Goal: Communication & Community: Answer question/provide support

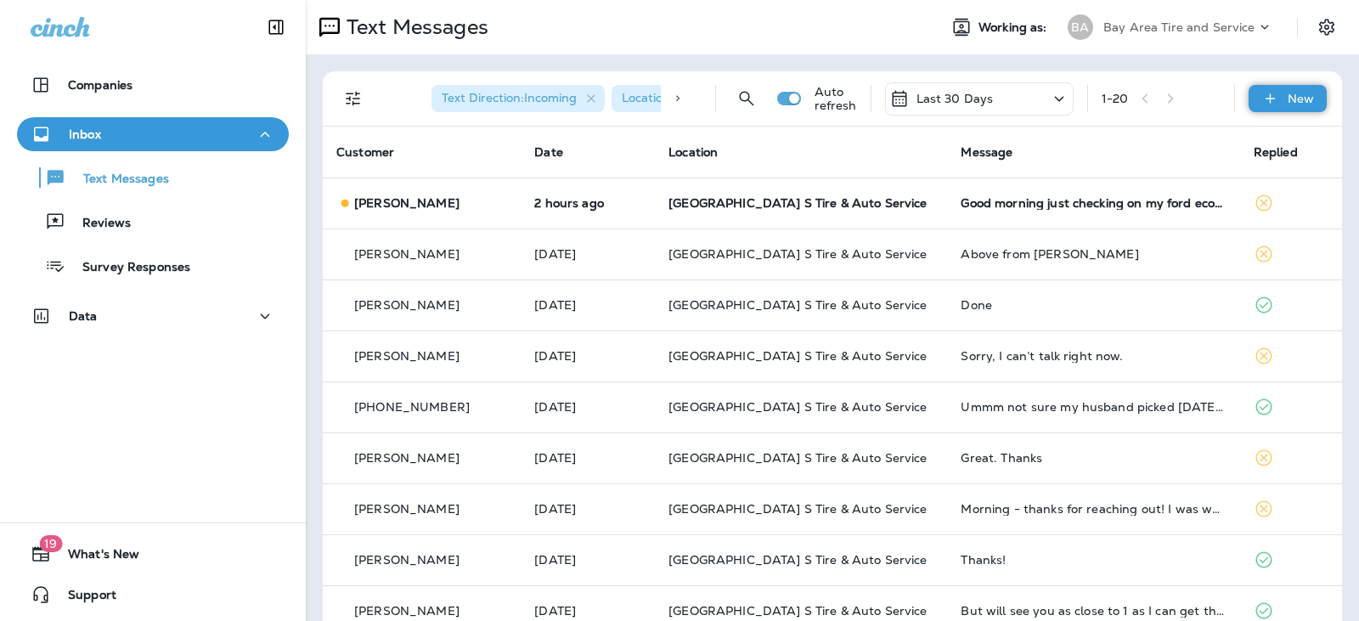
click at [1262, 102] on icon at bounding box center [1271, 98] width 18 height 17
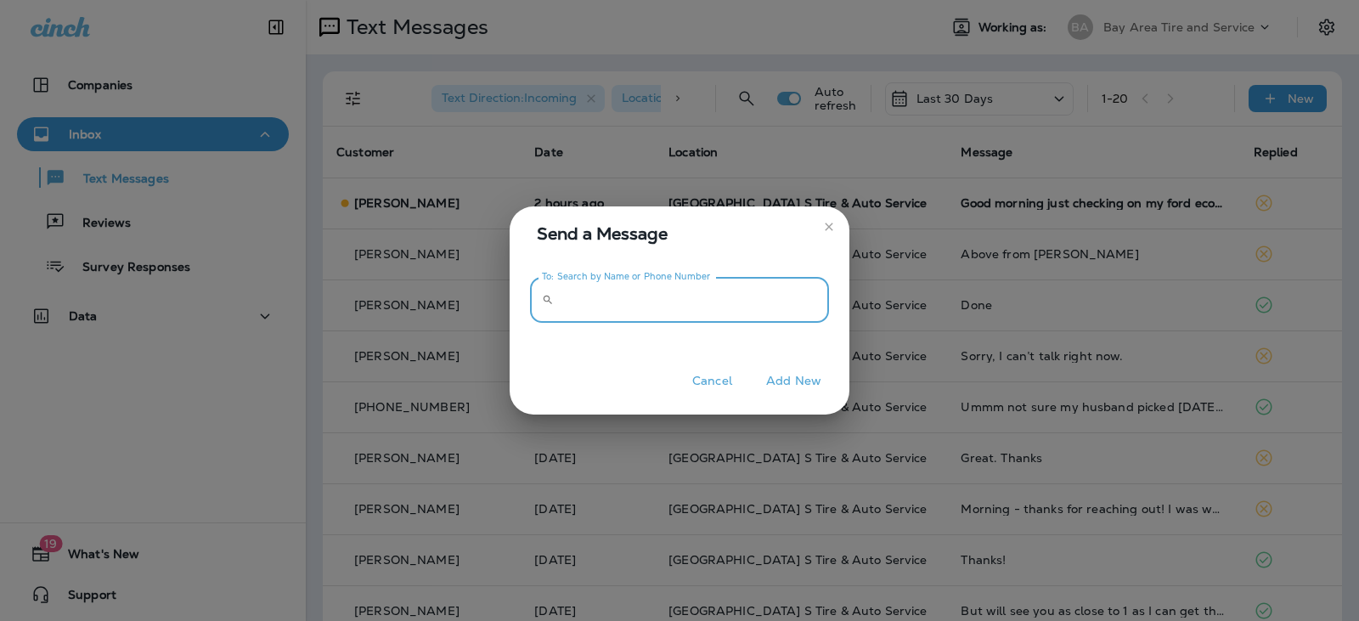
click at [633, 305] on input "To: Search by Name or Phone Number" at bounding box center [695, 300] width 268 height 45
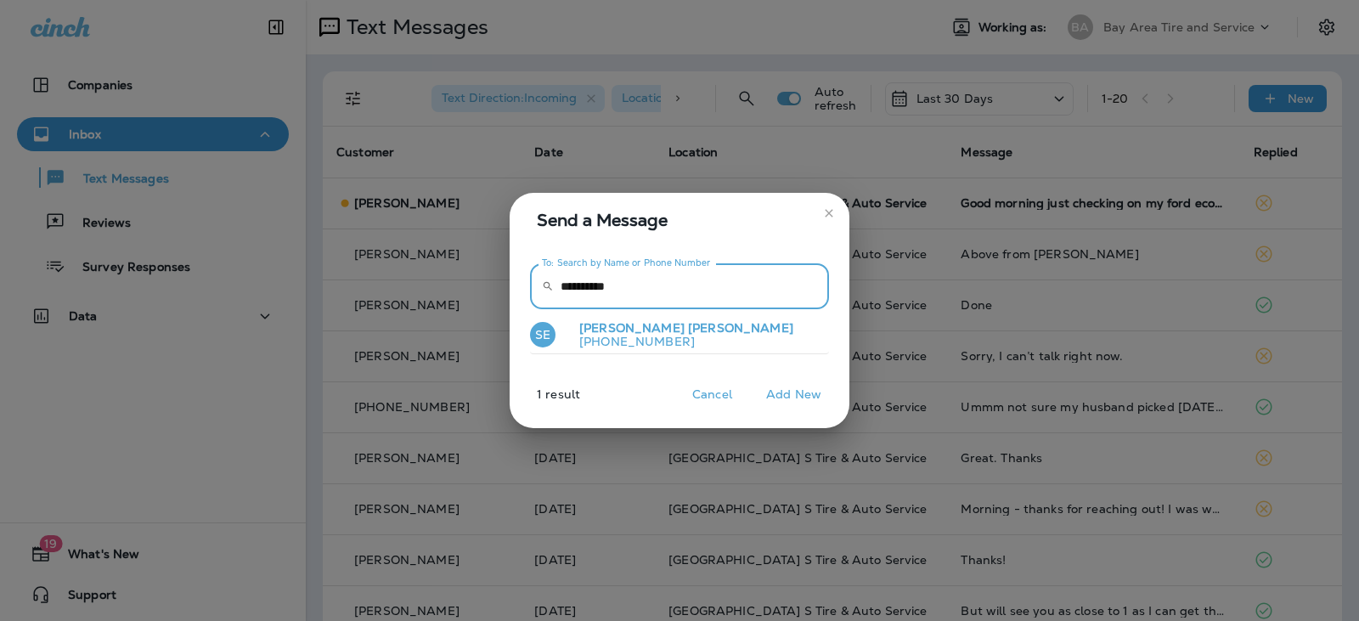
type input "**********"
click at [624, 343] on p "[PHONE_NUMBER]" at bounding box center [680, 342] width 228 height 14
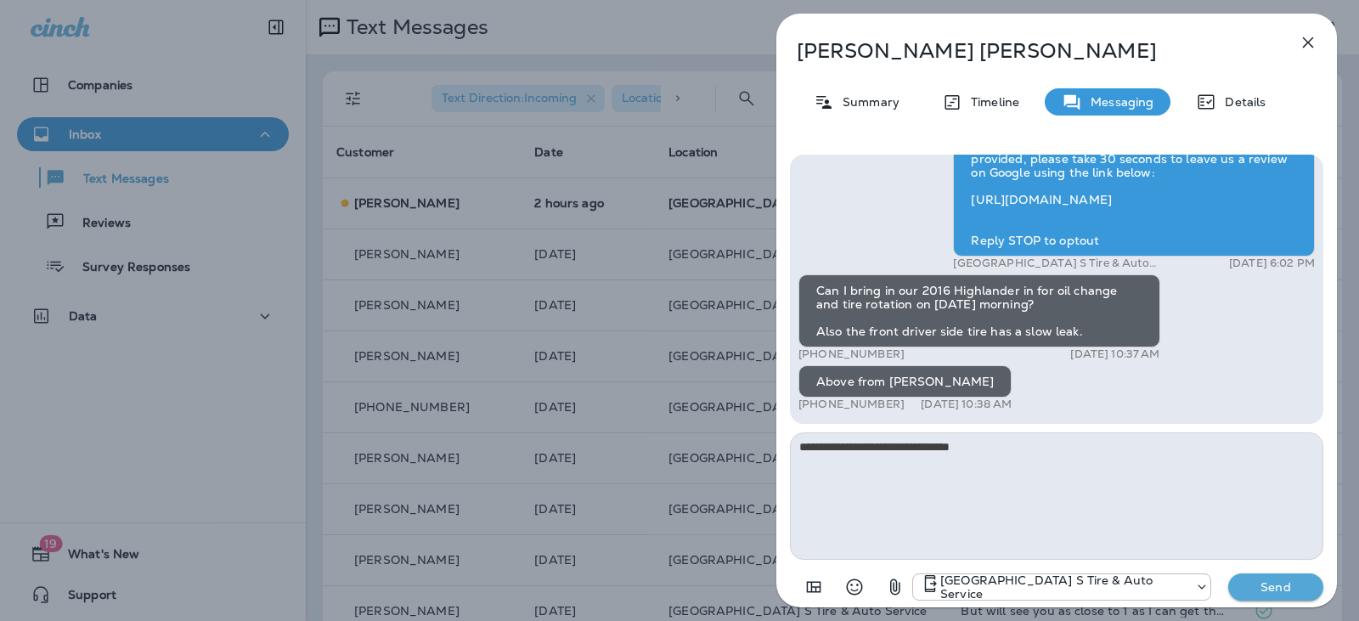
type textarea "**********"
click at [1256, 585] on p "Send" at bounding box center [1275, 586] width 71 height 15
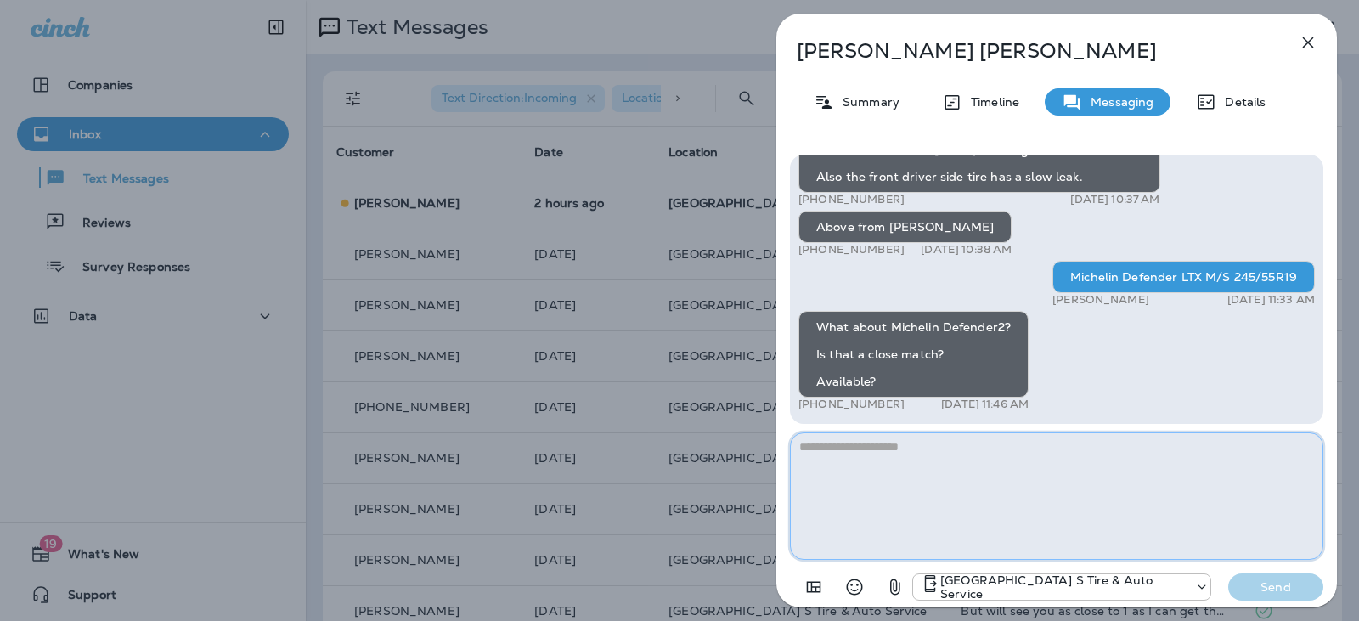
click at [862, 462] on textarea at bounding box center [1057, 495] width 534 height 127
type textarea "*"
type textarea "**********"
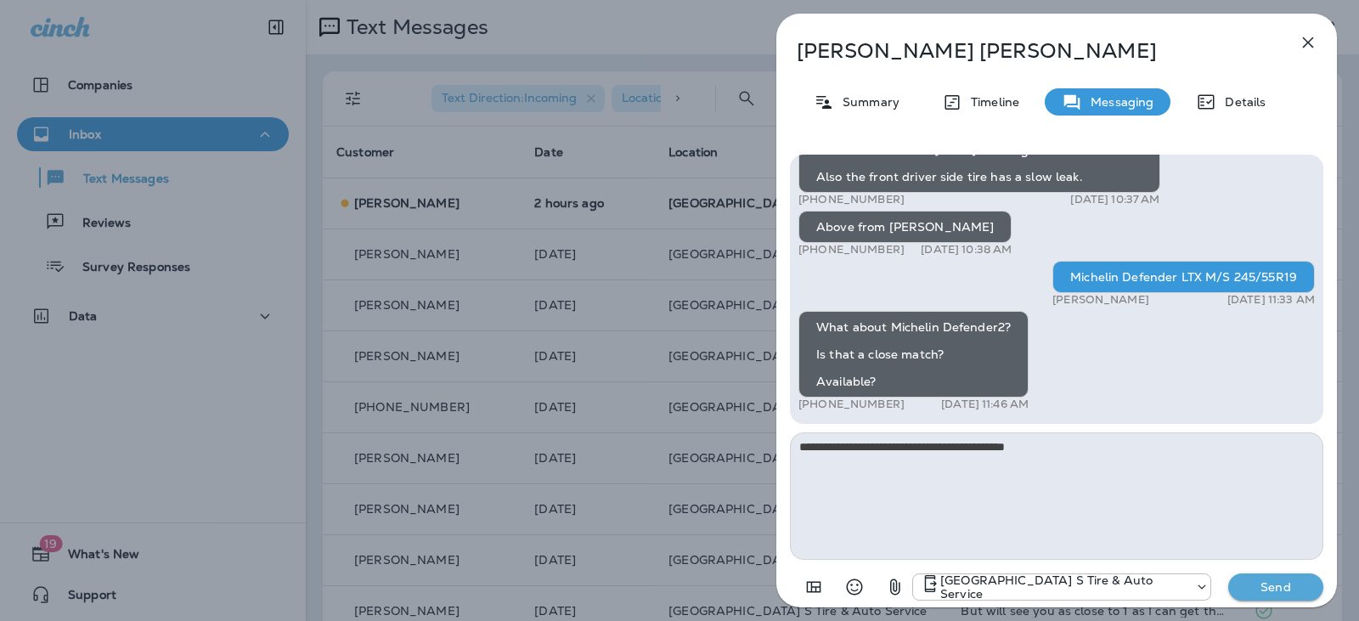
click at [1257, 593] on p "Send" at bounding box center [1275, 586] width 71 height 15
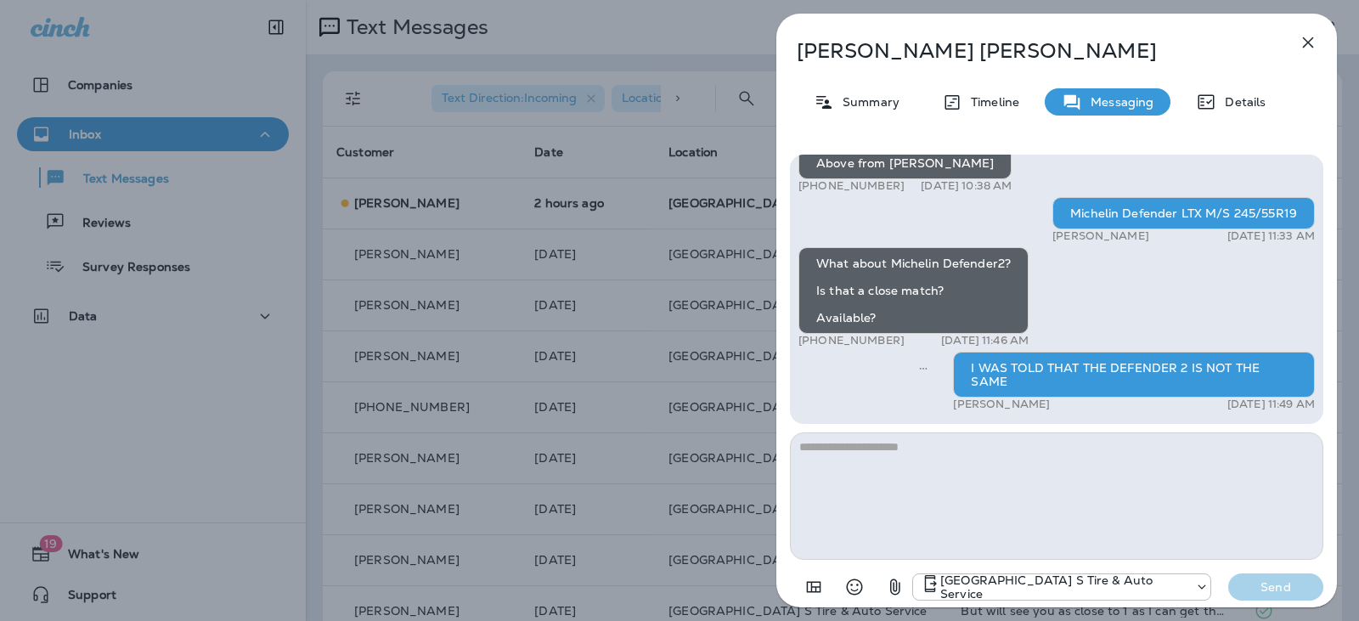
drag, startPoint x: 1307, startPoint y: 37, endPoint x: 1295, endPoint y: 50, distance: 18.1
click at [1306, 41] on icon "button" at bounding box center [1308, 42] width 20 height 20
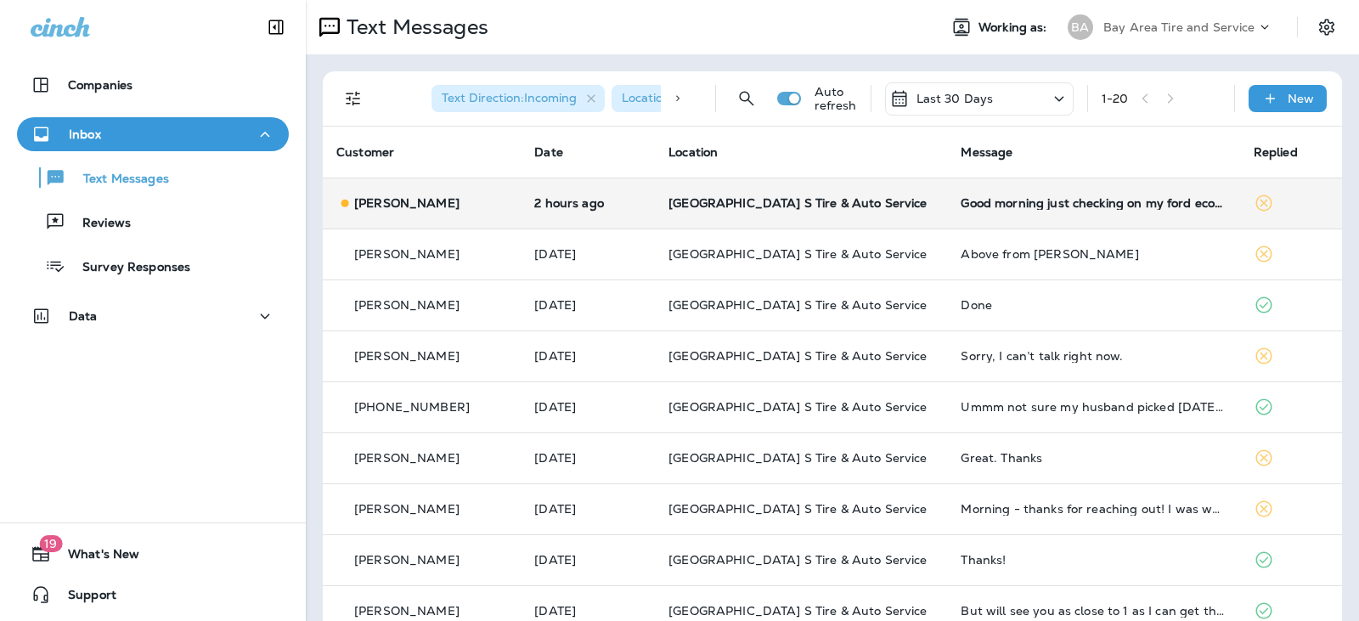
click at [495, 210] on div "[PERSON_NAME]" at bounding box center [421, 204] width 171 height 18
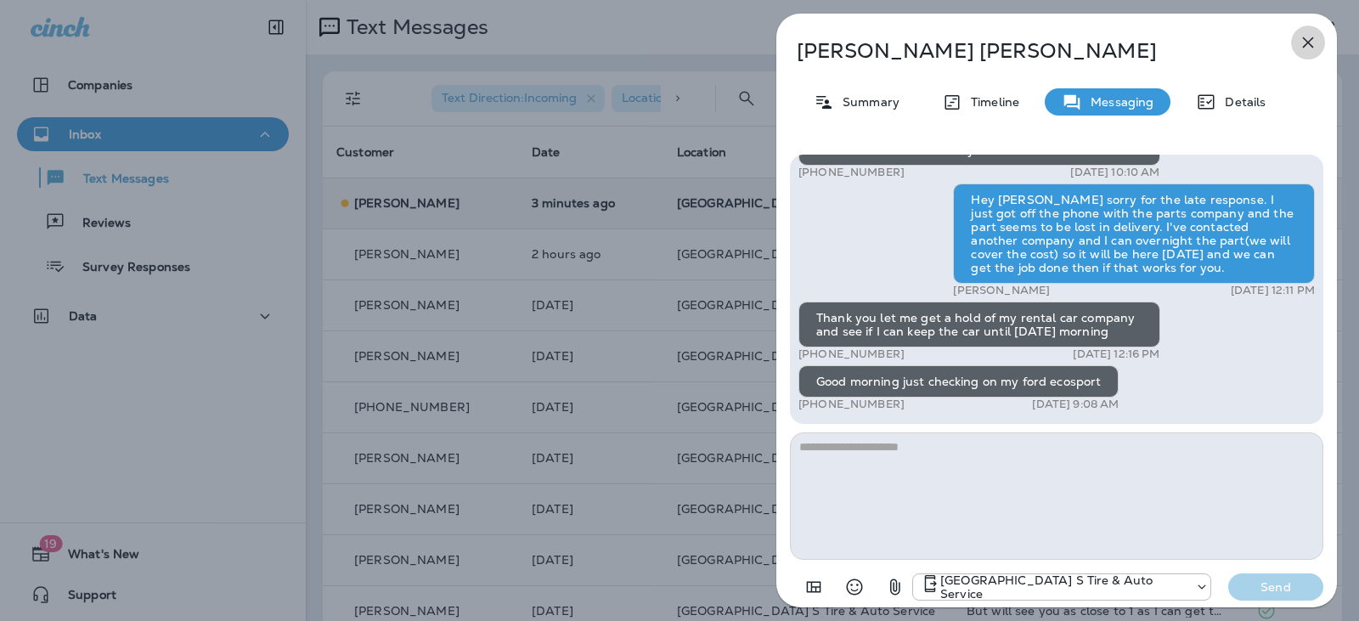
click at [1305, 43] on icon "button" at bounding box center [1308, 42] width 20 height 20
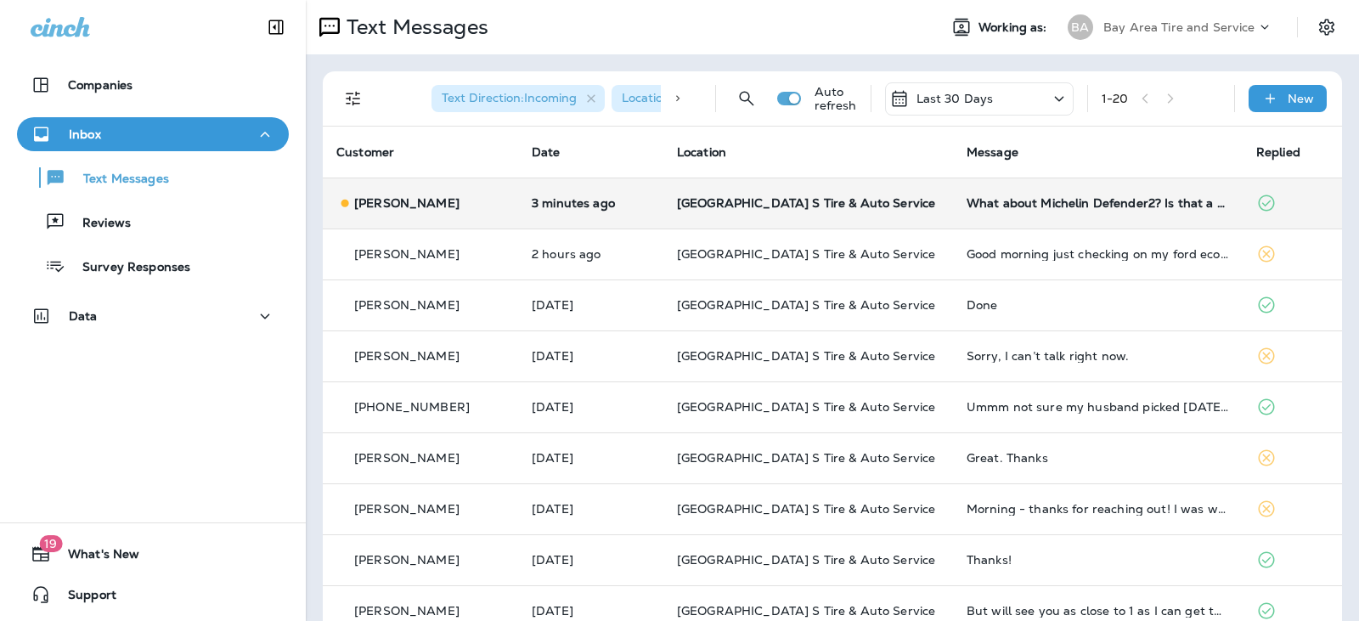
click at [500, 213] on td "[PERSON_NAME]" at bounding box center [420, 203] width 195 height 51
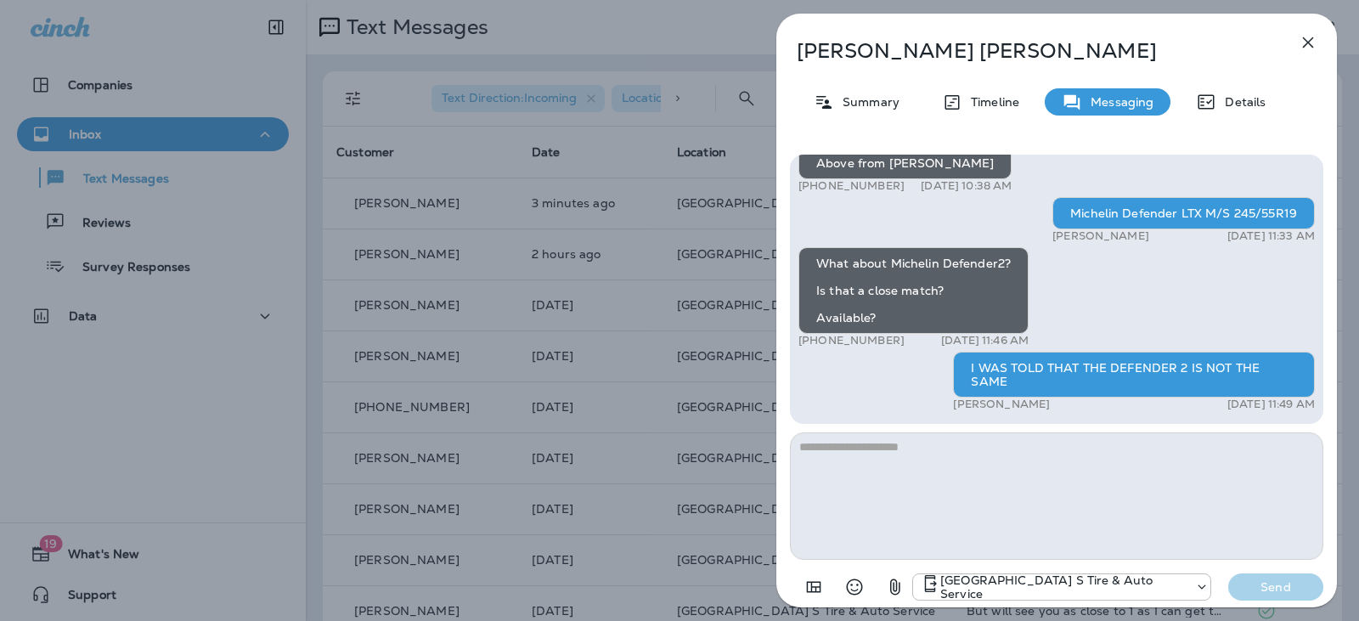
click at [1310, 41] on icon "button" at bounding box center [1308, 42] width 11 height 11
